Goal: Check status

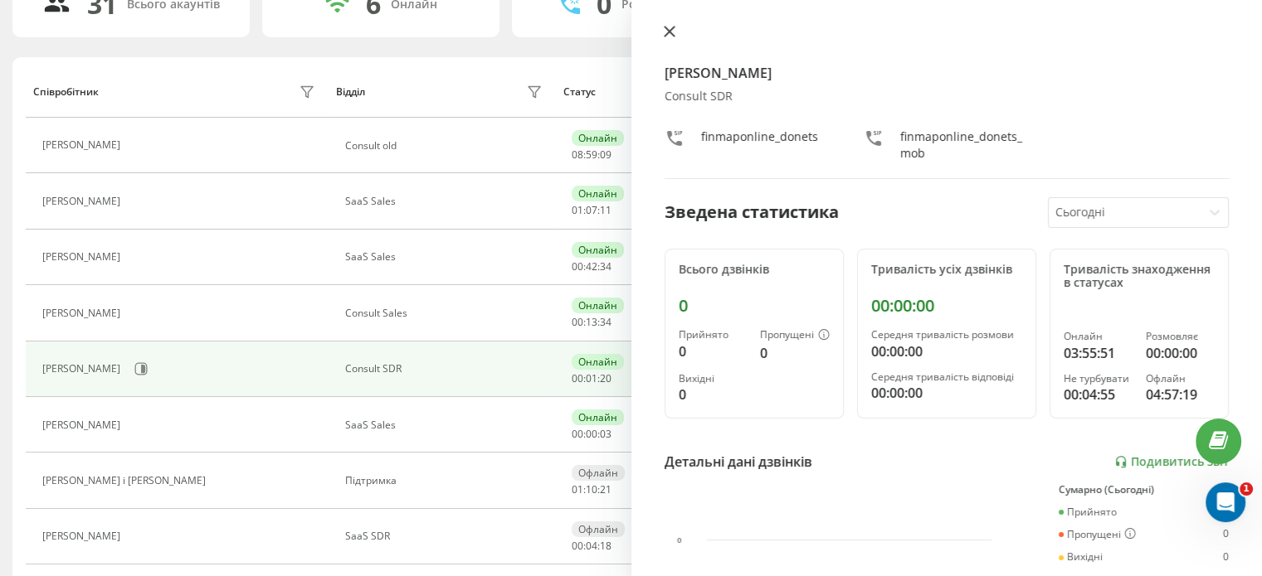
click at [672, 36] on icon at bounding box center [669, 32] width 10 height 10
